Goal: Task Accomplishment & Management: Use online tool/utility

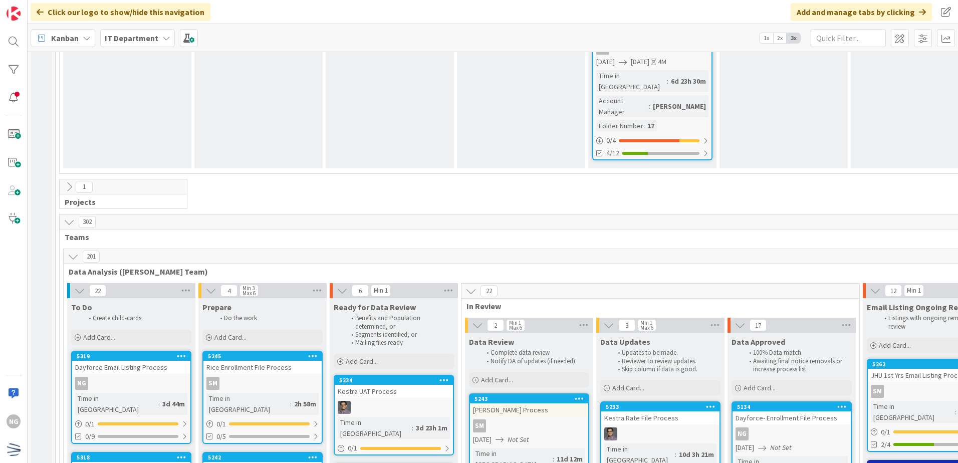
scroll to position [2706, 0]
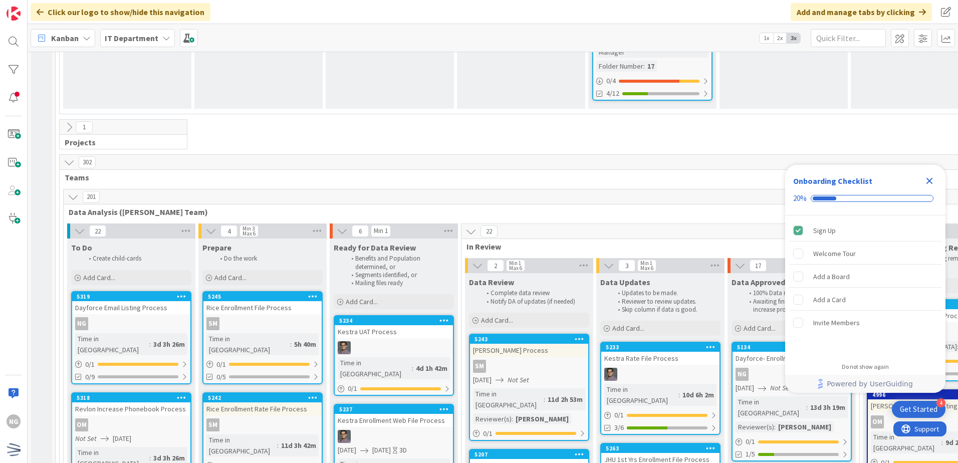
scroll to position [2806, 0]
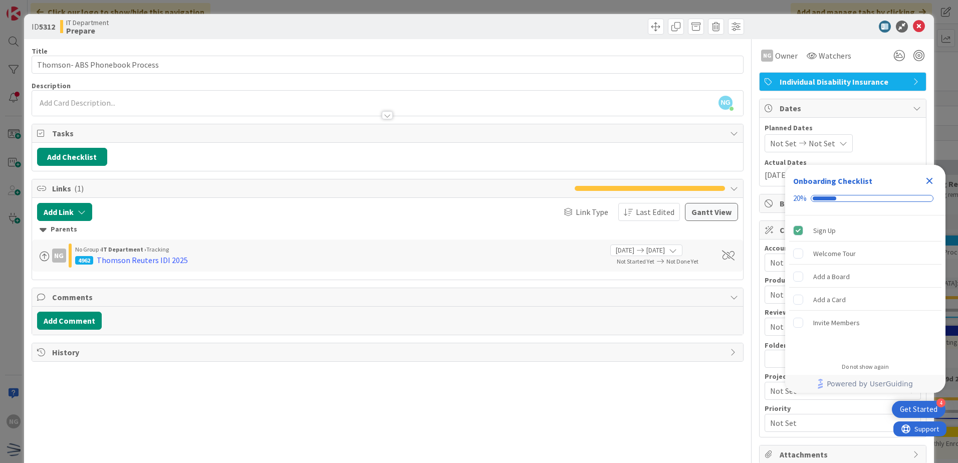
click at [931, 180] on icon "Close Checklist" at bounding box center [930, 181] width 7 height 7
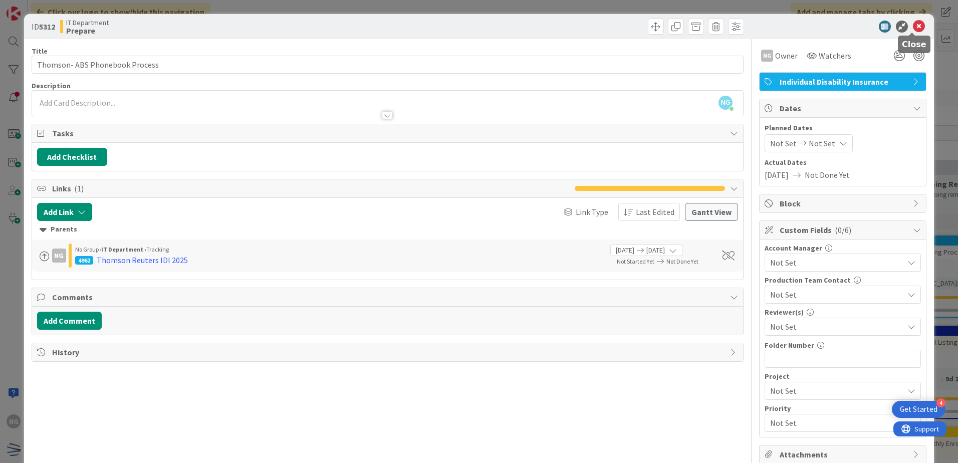
click at [913, 28] on icon at bounding box center [919, 27] width 12 height 12
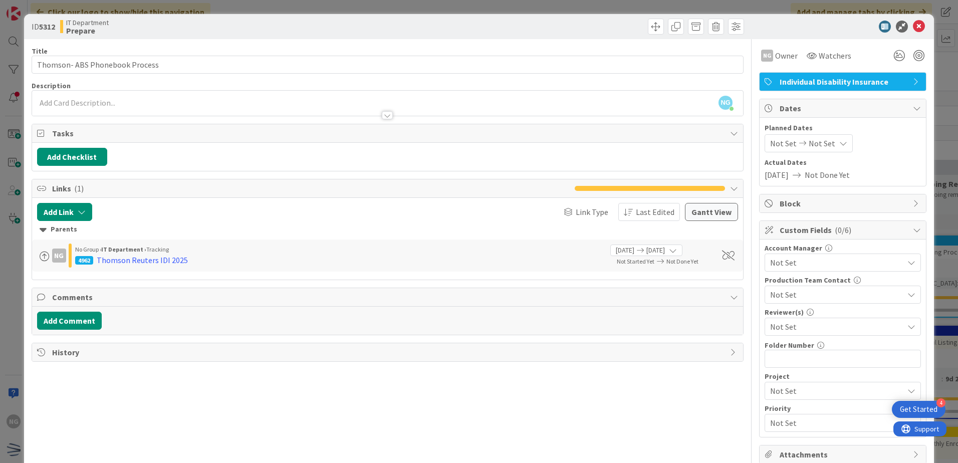
click at [782, 141] on span "Not Set" at bounding box center [783, 143] width 27 height 12
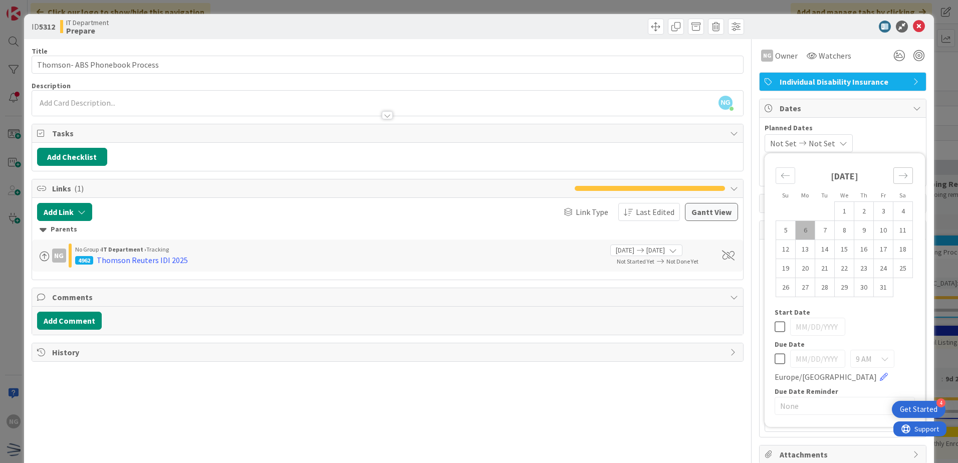
click at [903, 177] on div "Move forward to switch to the next month." at bounding box center [903, 175] width 20 height 17
click at [874, 266] on td "21" at bounding box center [884, 268] width 20 height 19
type input "[DATE]"
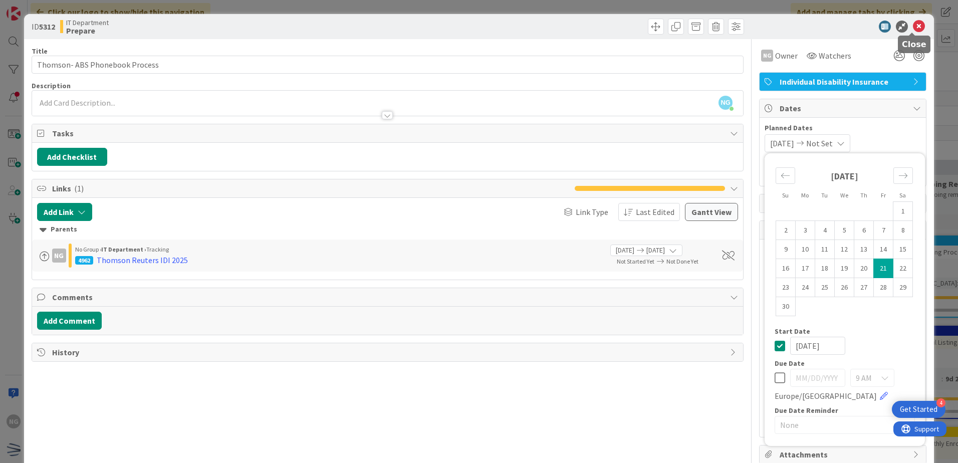
click at [913, 23] on icon at bounding box center [919, 27] width 12 height 12
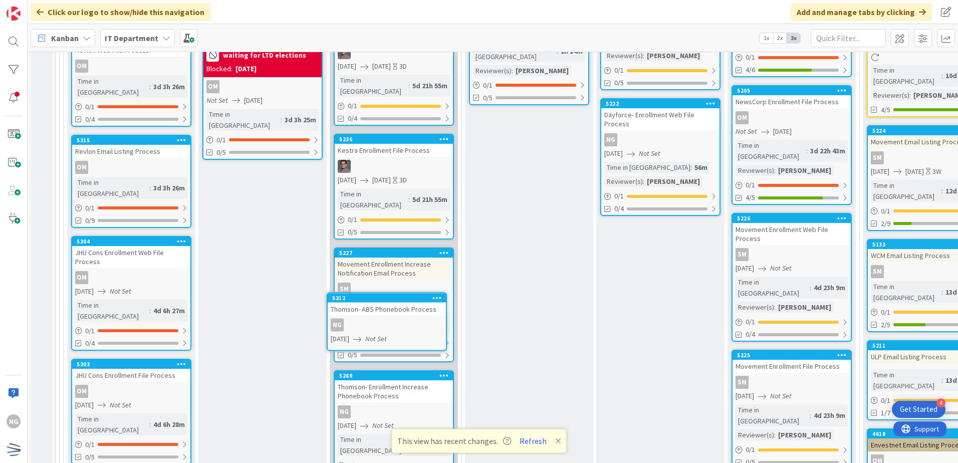
scroll to position [3217, 0]
